Goal: Find specific page/section: Find specific page/section

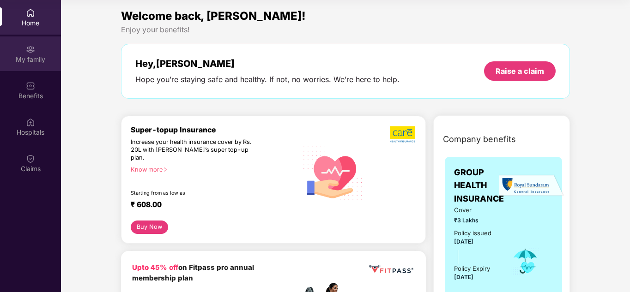
scroll to position [1200, 0]
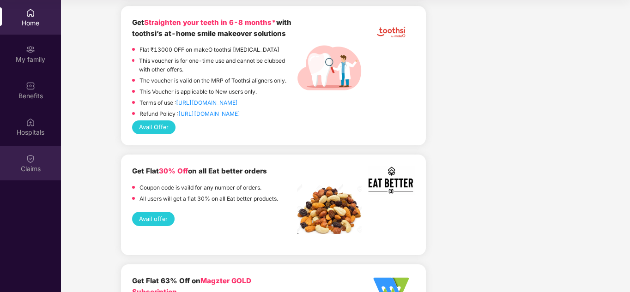
click at [33, 158] on img at bounding box center [30, 158] width 9 height 9
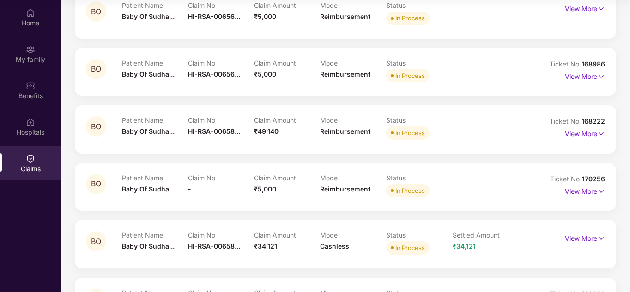
scroll to position [185, 0]
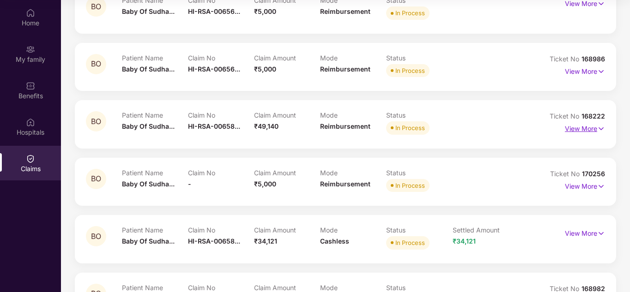
click at [590, 129] on p "View More" at bounding box center [585, 127] width 40 height 12
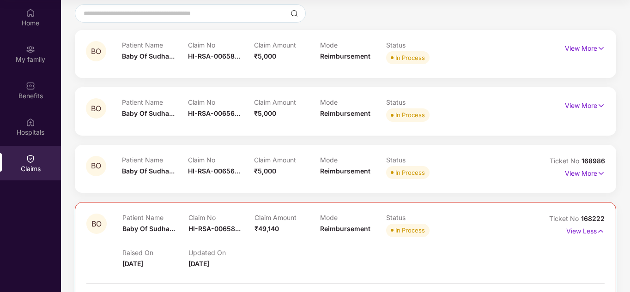
scroll to position [0, 0]
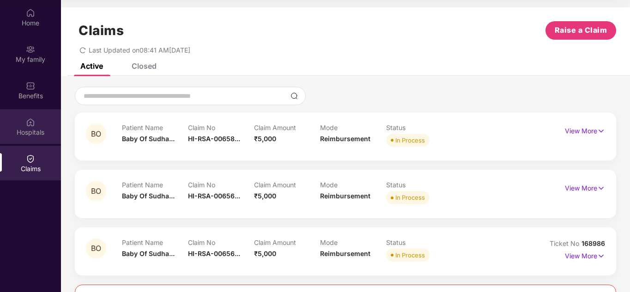
click at [36, 126] on div "Hospitals" at bounding box center [30, 126] width 61 height 35
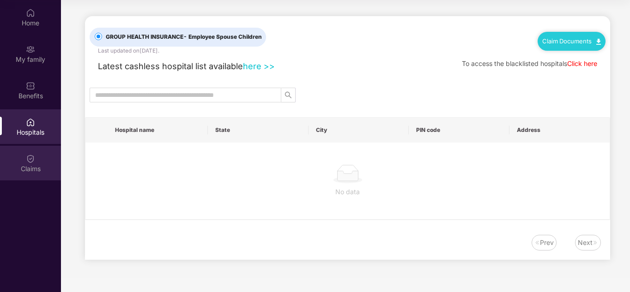
click at [36, 158] on div "Claims" at bounding box center [30, 163] width 61 height 35
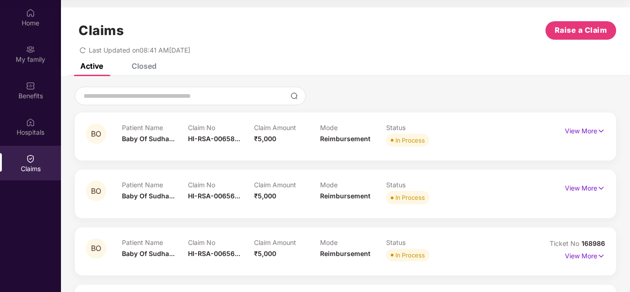
click at [149, 66] on div "Closed" at bounding box center [144, 65] width 25 height 9
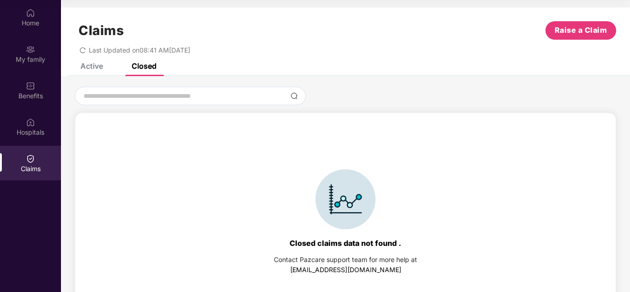
click at [149, 66] on div "Closed" at bounding box center [144, 65] width 25 height 9
click at [42, 131] on div "Hospitals" at bounding box center [30, 132] width 61 height 9
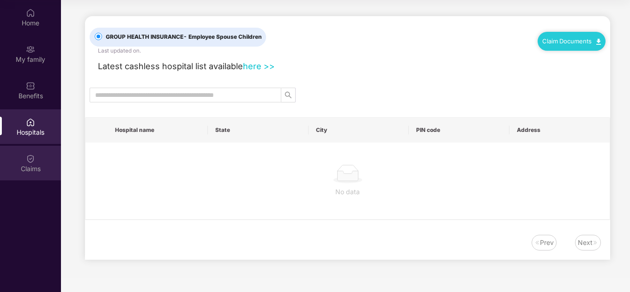
click at [33, 161] on img at bounding box center [30, 158] width 9 height 9
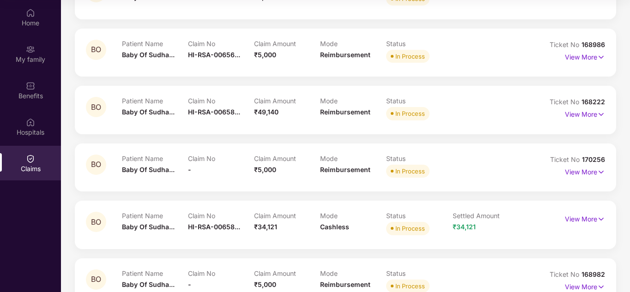
scroll to position [153, 0]
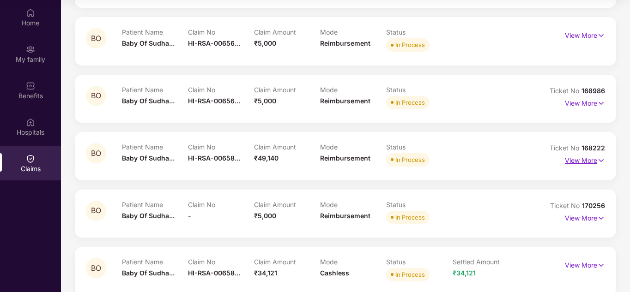
click at [579, 158] on p "View More" at bounding box center [585, 159] width 40 height 12
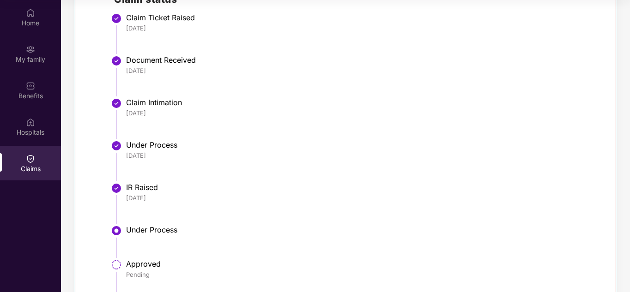
scroll to position [384, 0]
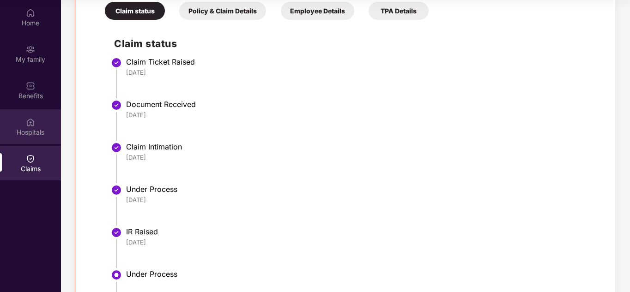
click at [39, 128] on div "Hospitals" at bounding box center [30, 132] width 61 height 9
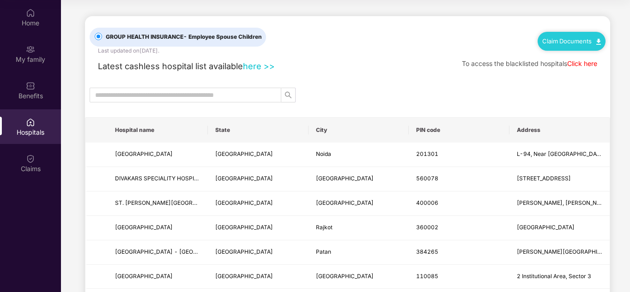
click at [560, 38] on link "Claim Documents" at bounding box center [571, 40] width 59 height 7
